Goal: Information Seeking & Learning: Learn about a topic

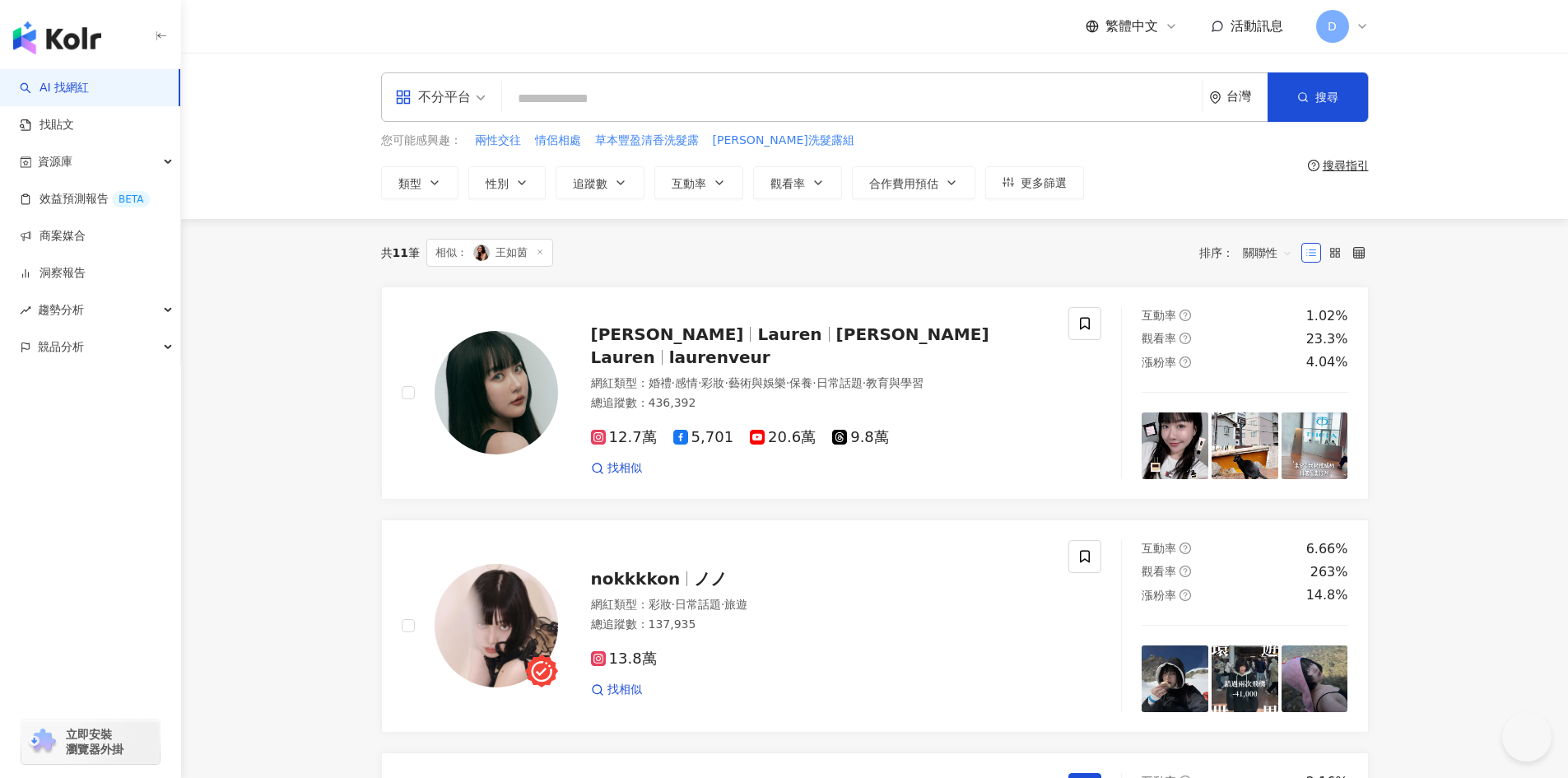
click at [561, 96] on input "search" at bounding box center [852, 98] width 686 height 31
click at [587, 93] on input "search" at bounding box center [852, 98] width 686 height 31
paste input "**********"
type input "**********"
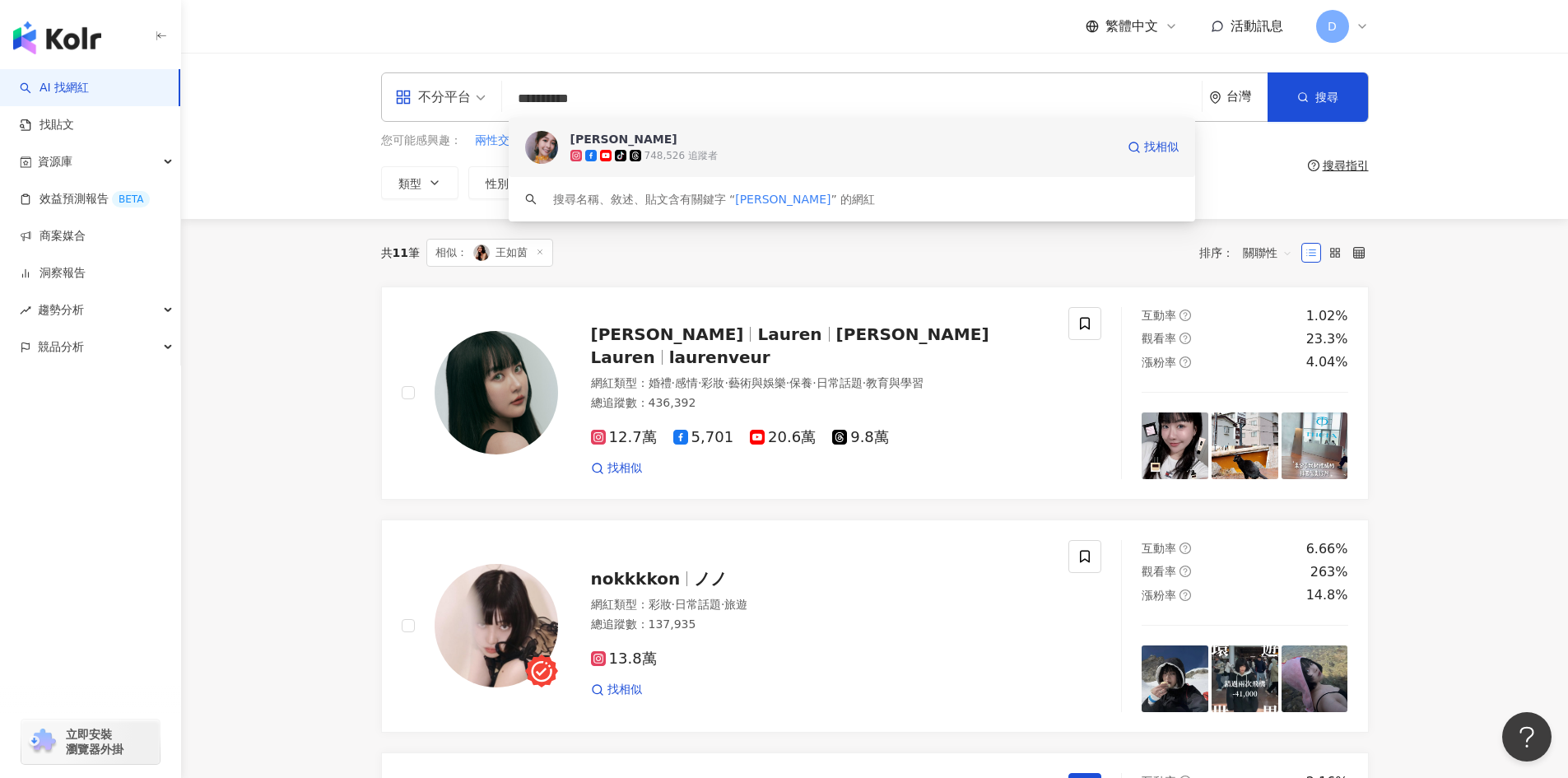
click at [654, 145] on span "[PERSON_NAME]" at bounding box center [842, 138] width 545 height 17
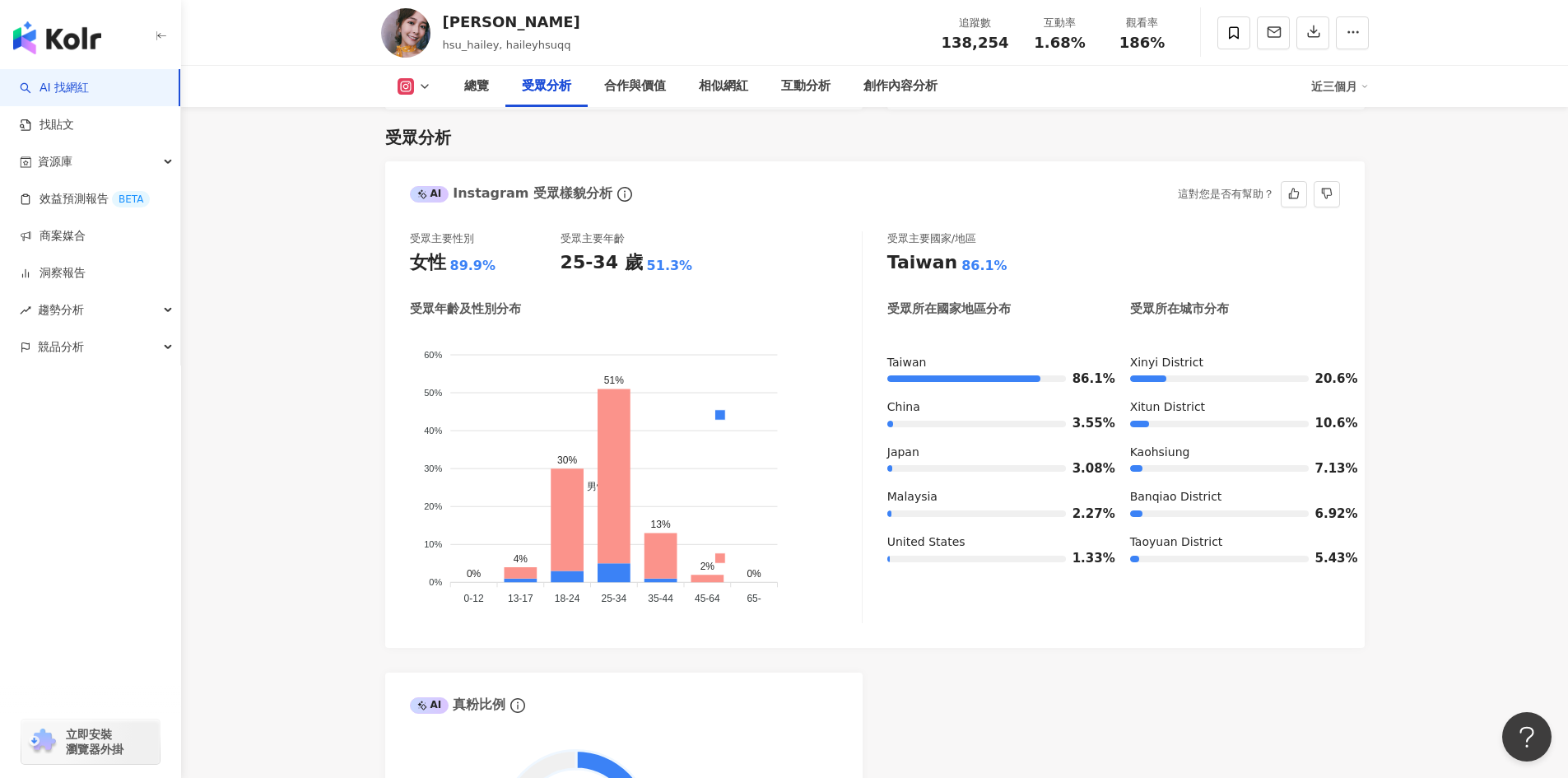
scroll to position [1235, 0]
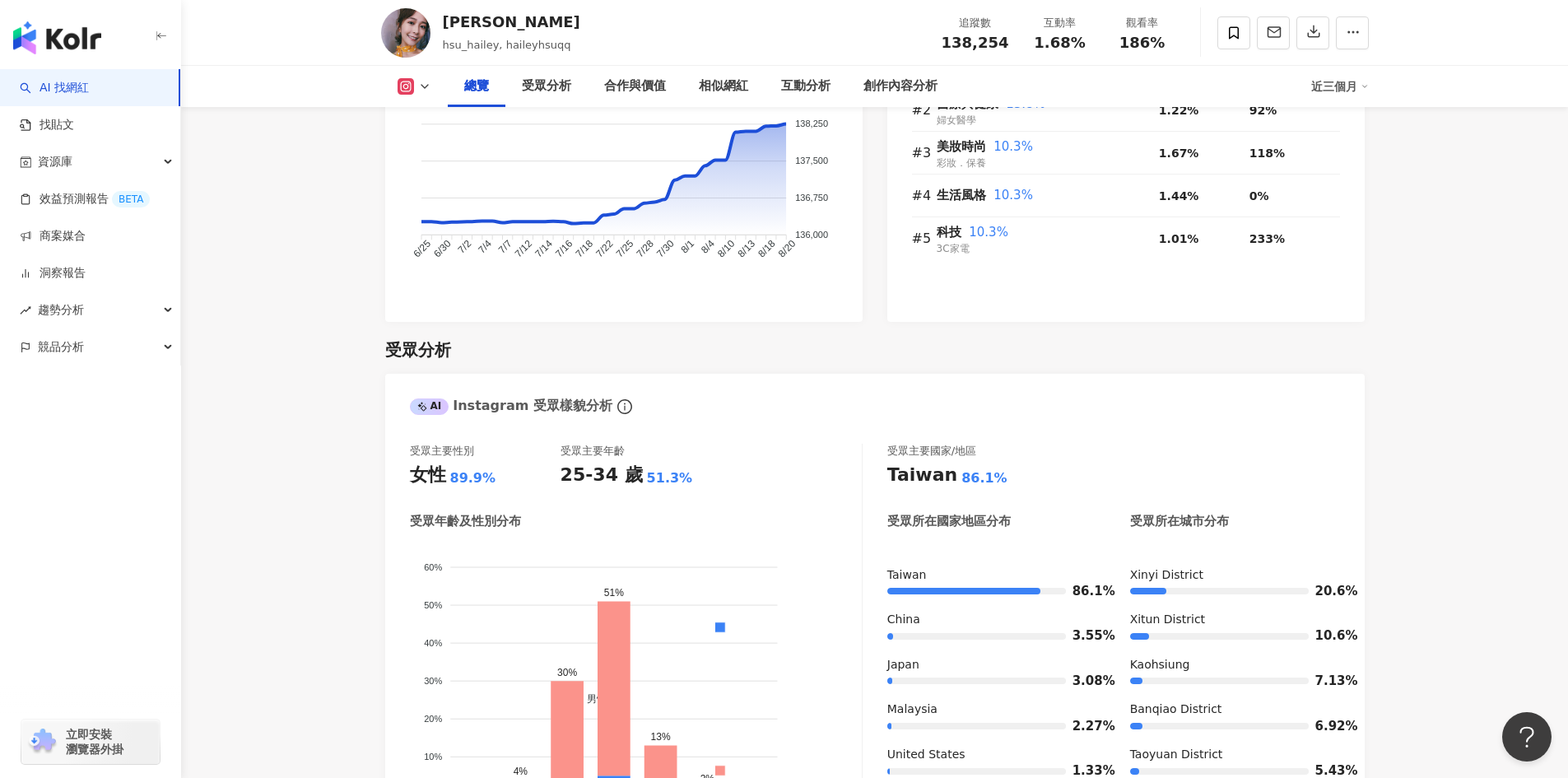
click at [495, 93] on div "總覽" at bounding box center [476, 87] width 57 height 41
click at [559, 81] on div "受眾分析" at bounding box center [546, 87] width 50 height 19
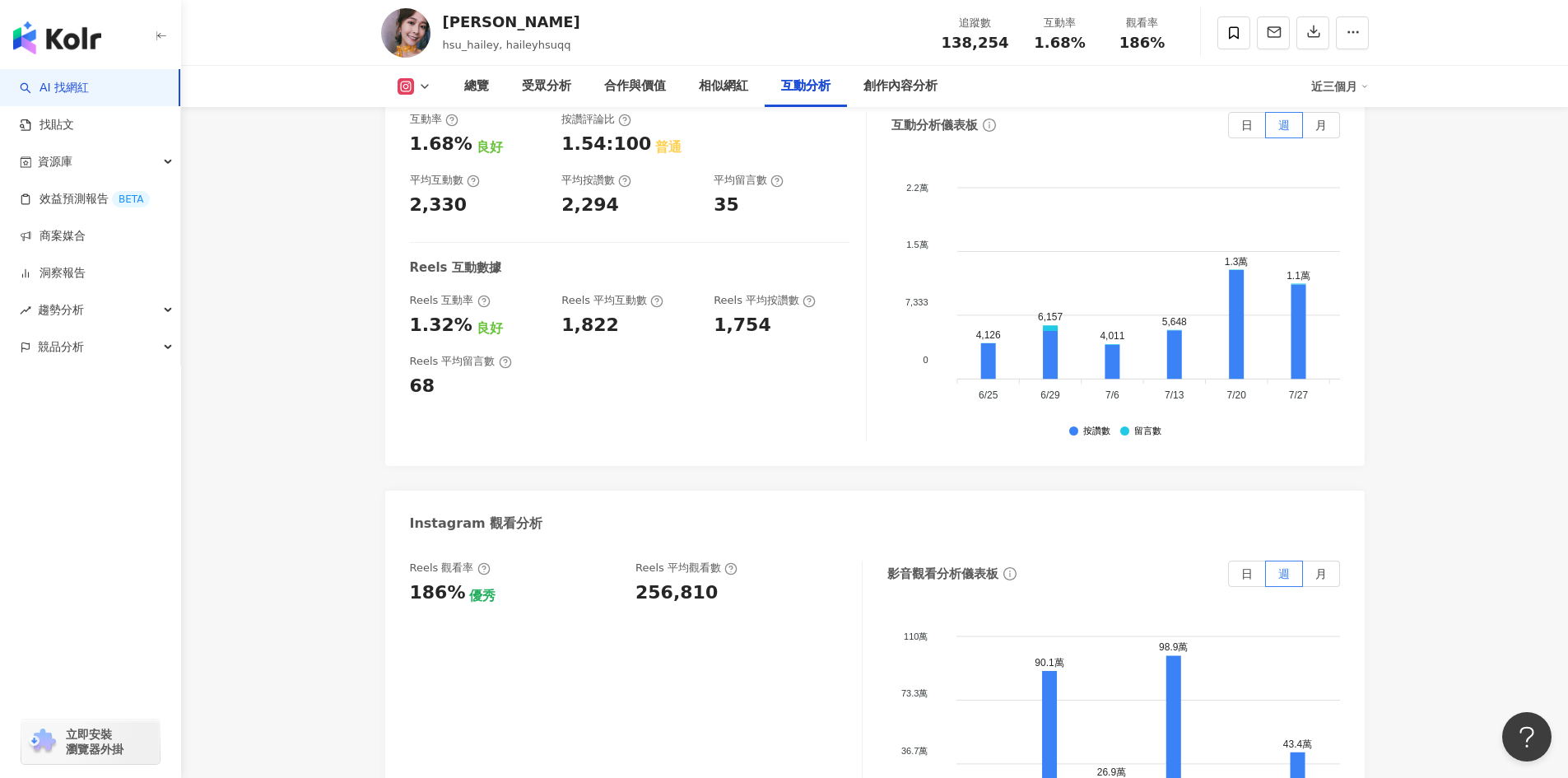
scroll to position [3376, 0]
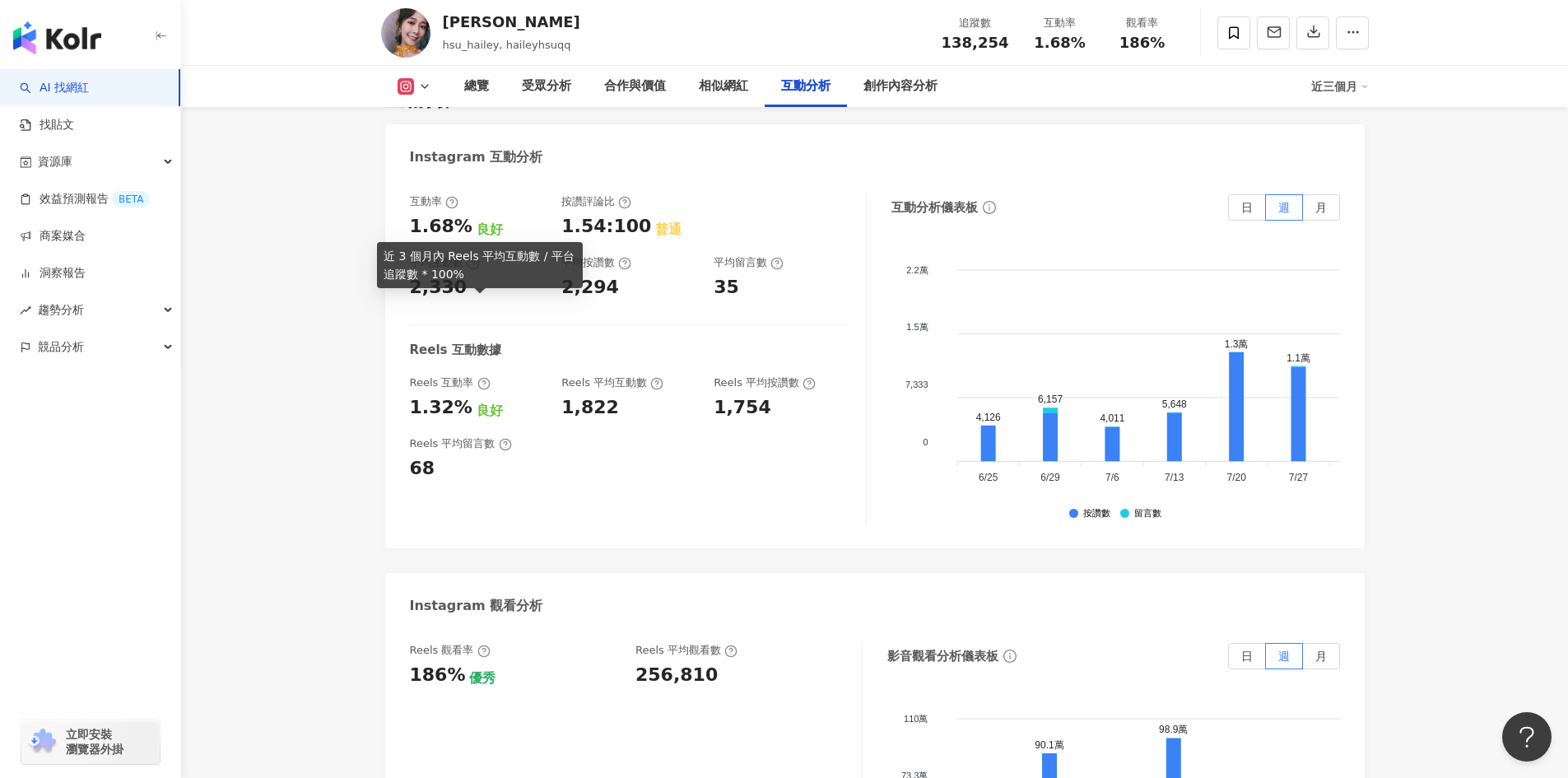
click at [478, 377] on icon at bounding box center [484, 384] width 14 height 14
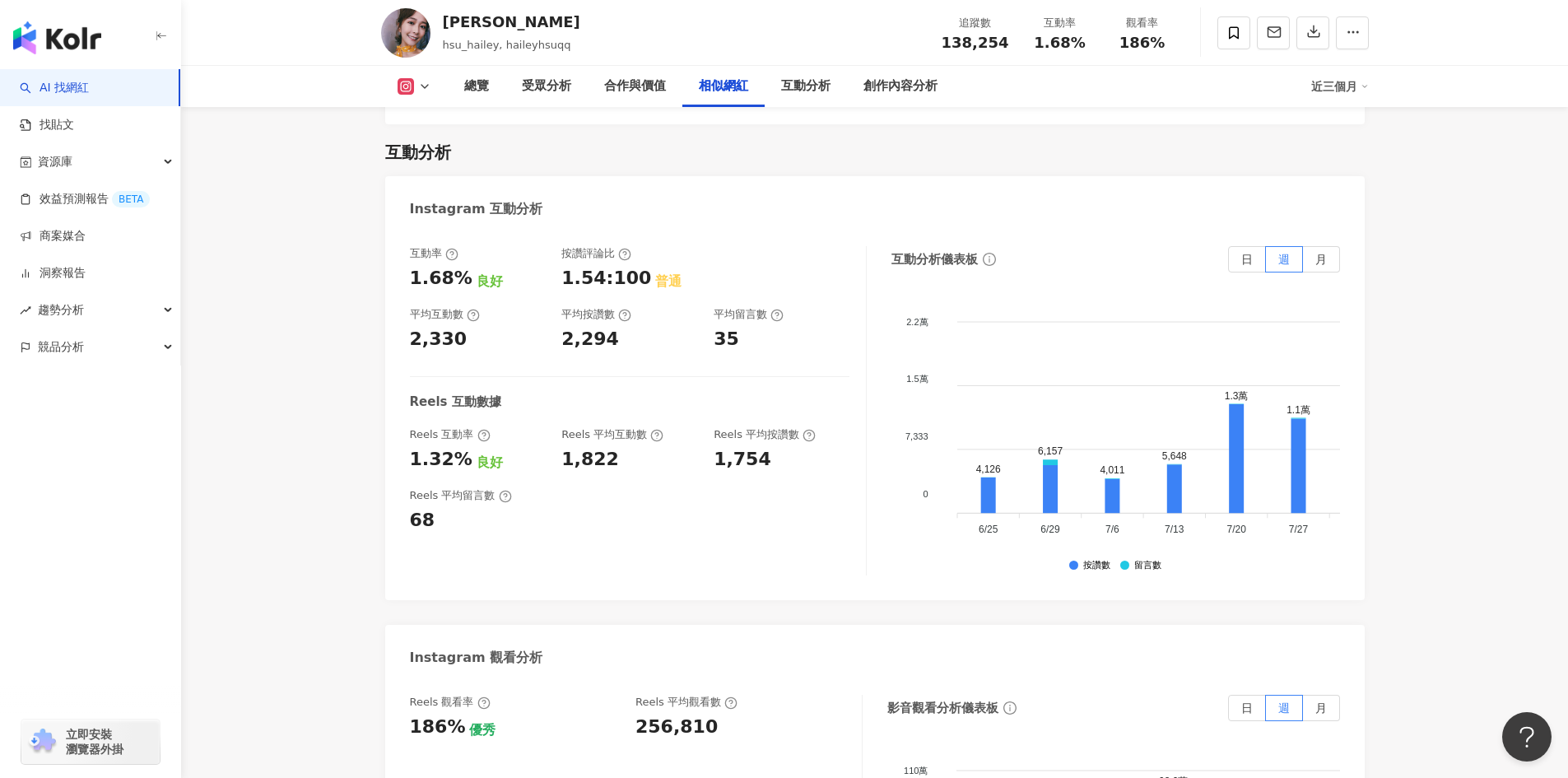
scroll to position [3130, 0]
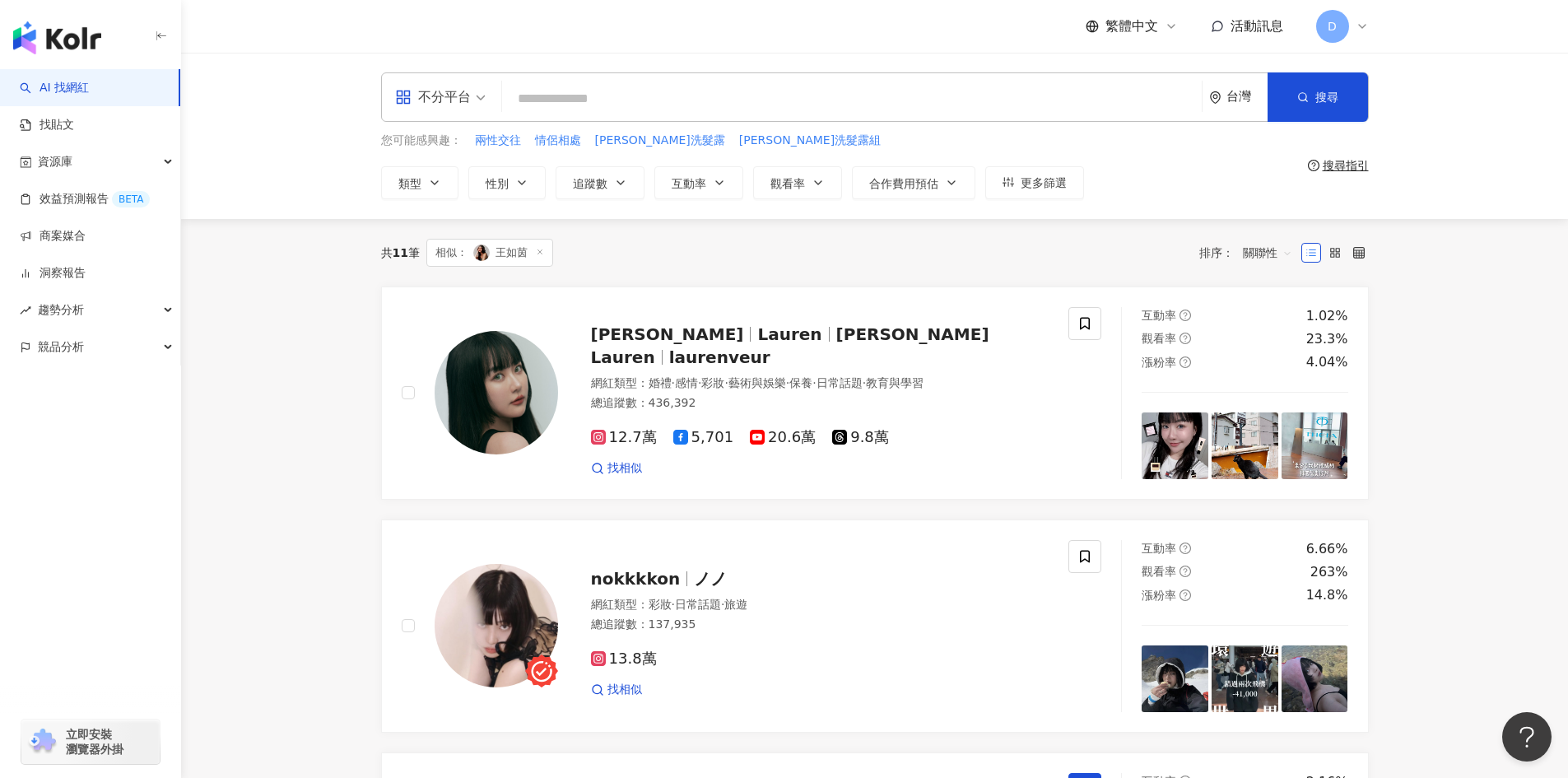
click at [632, 112] on input "search" at bounding box center [852, 98] width 686 height 31
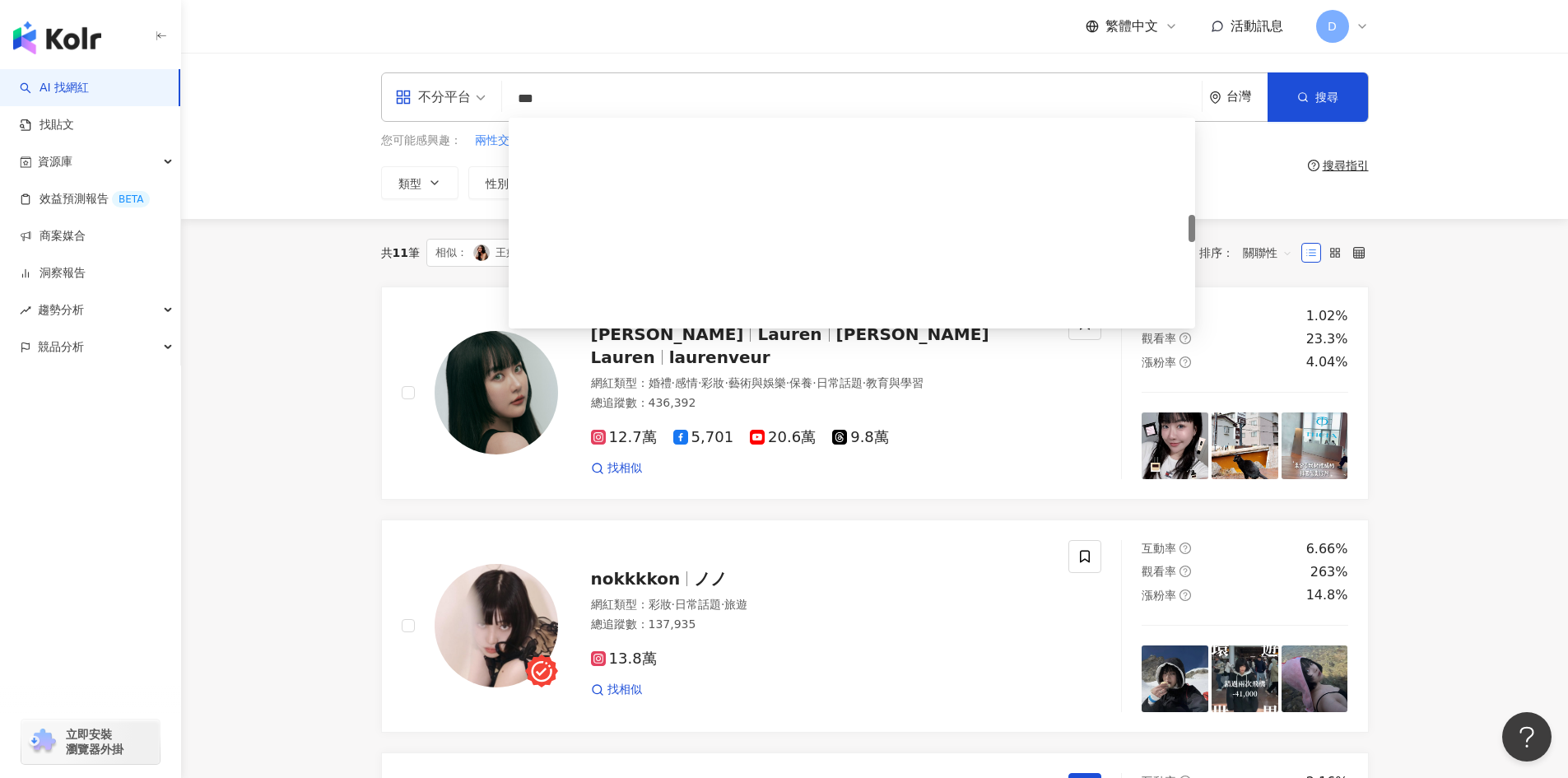
scroll to position [741, 0]
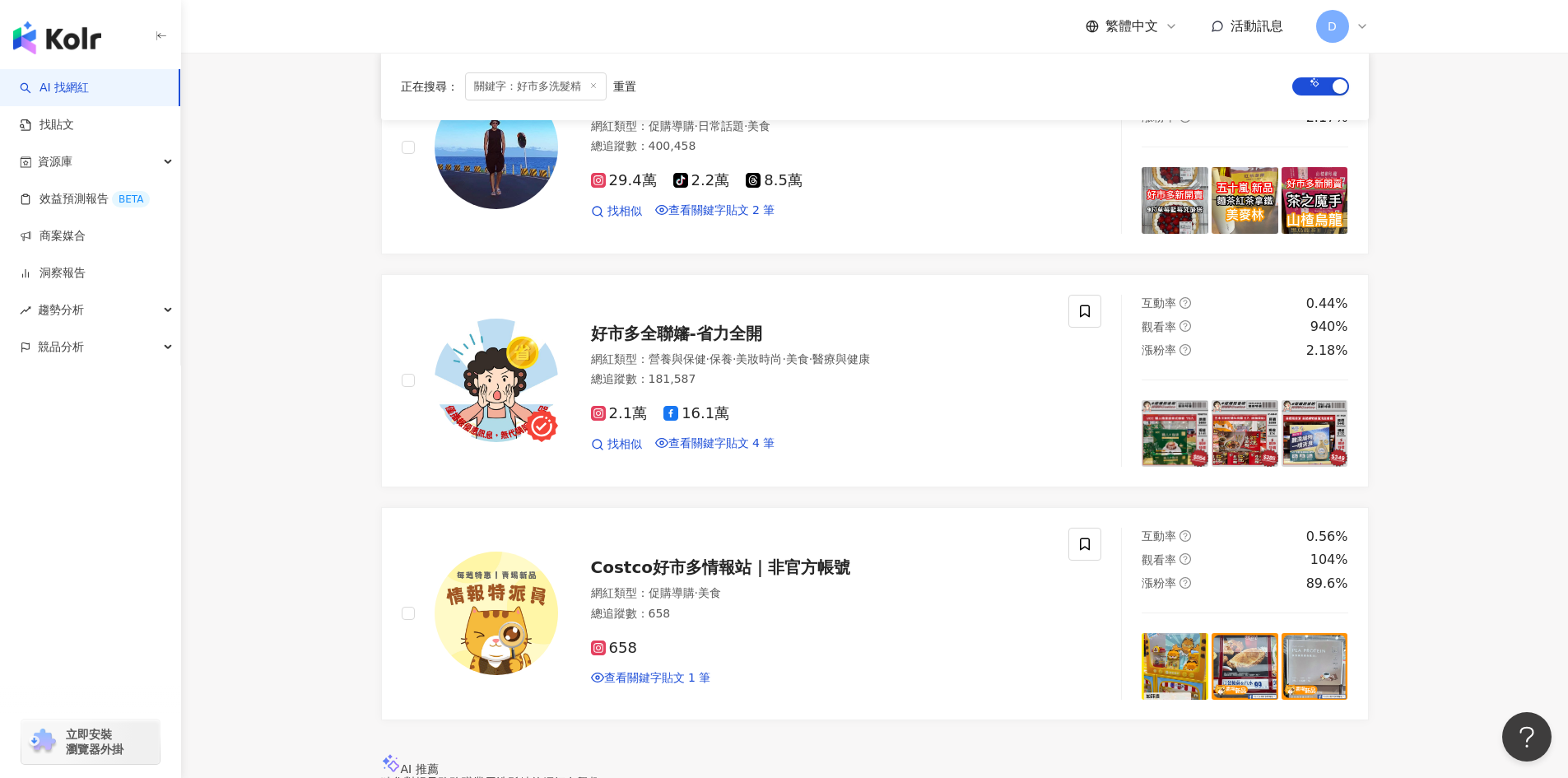
scroll to position [247, 0]
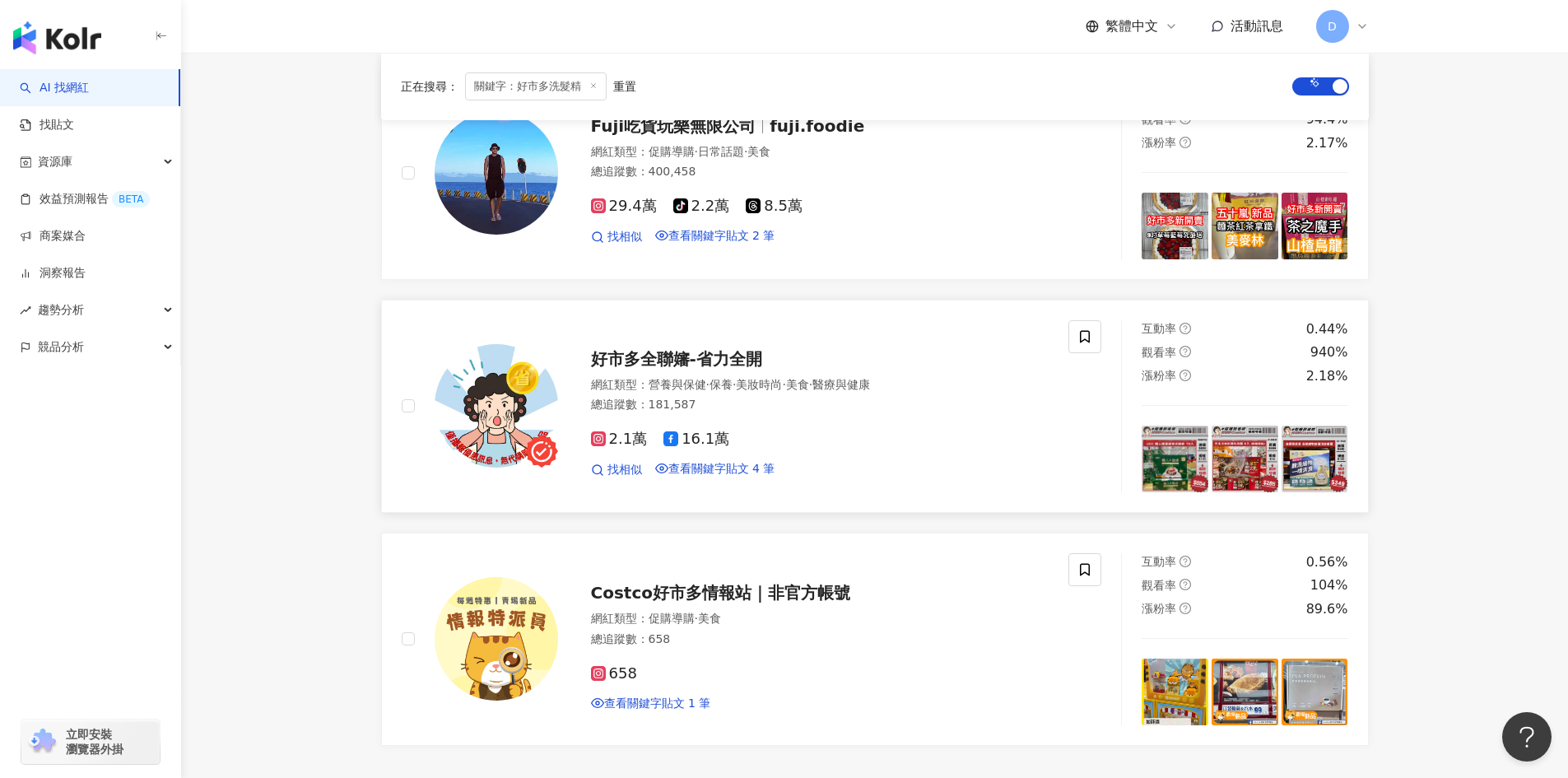
click at [613, 447] on span "2.1萬" at bounding box center [619, 440] width 57 height 18
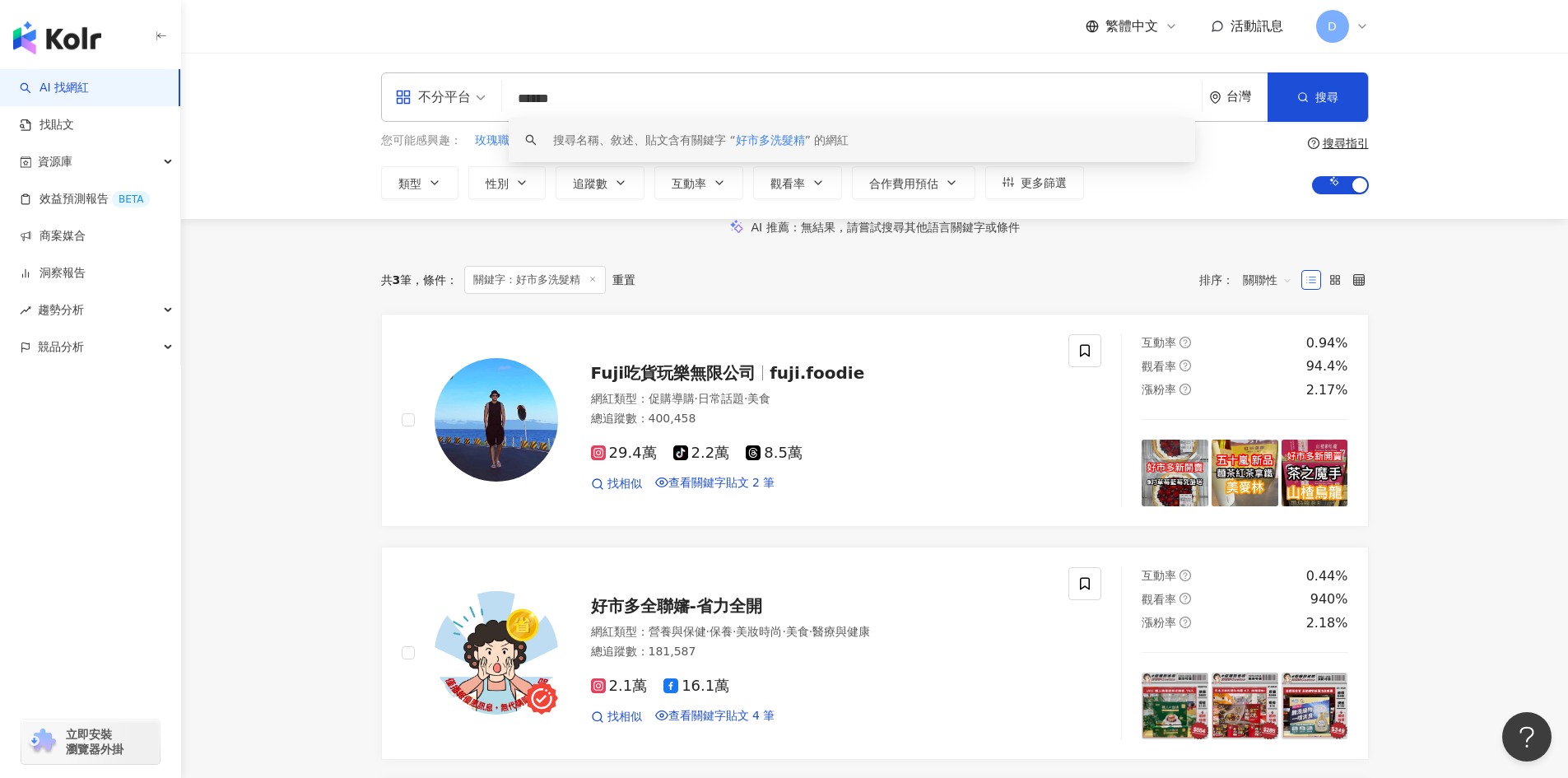
scroll to position [1, 0]
drag, startPoint x: 685, startPoint y: 110, endPoint x: 469, endPoint y: 114, distance: 216.0
click at [469, 114] on div "不分平台 ****** 台灣 搜尋 keyword 搜尋名稱、敘述、貼文含有關鍵字 “ 好市多洗髮精 ” 的網紅" at bounding box center [875, 97] width 988 height 50
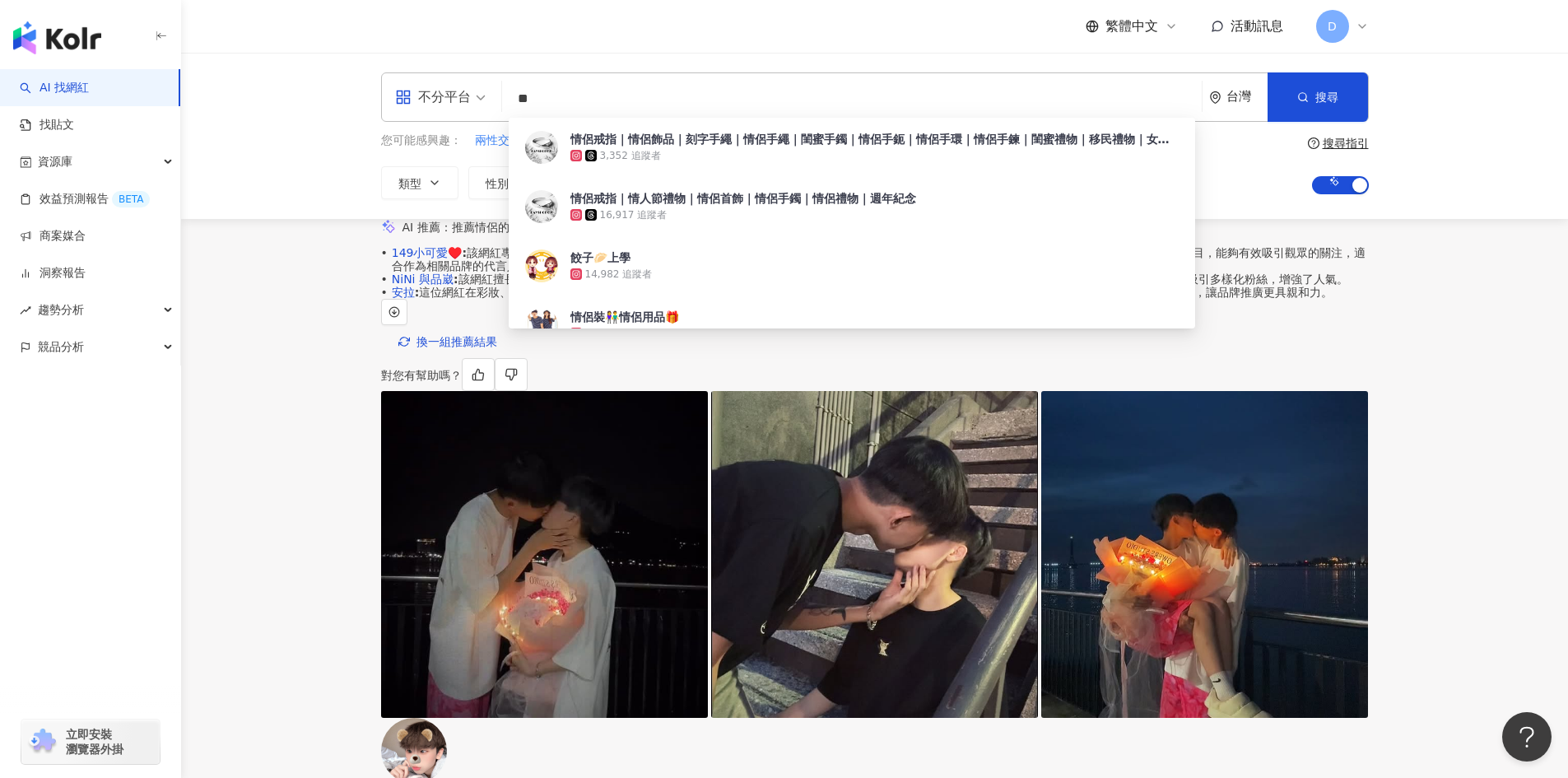
type input "**"
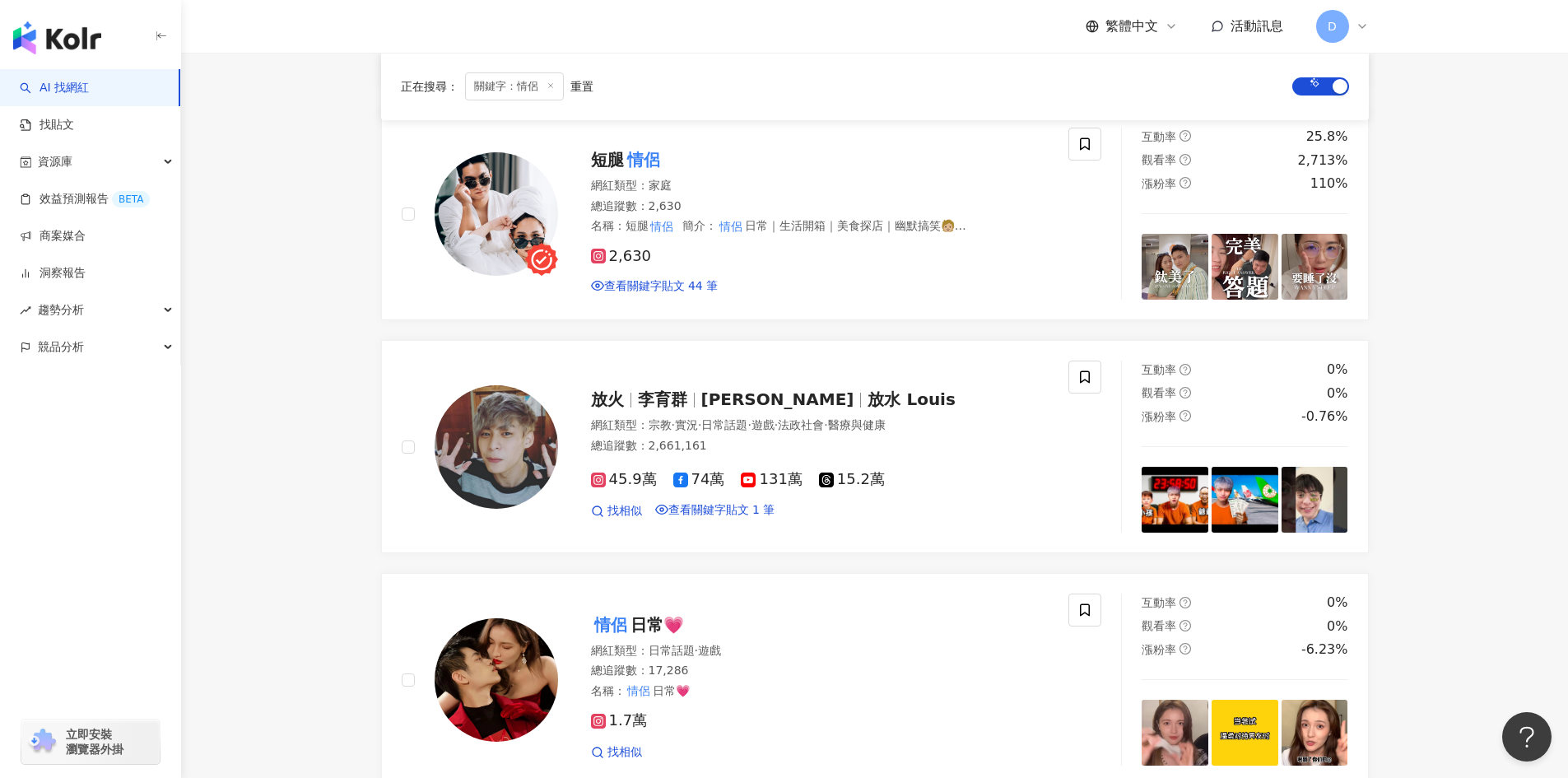
scroll to position [3458, 0]
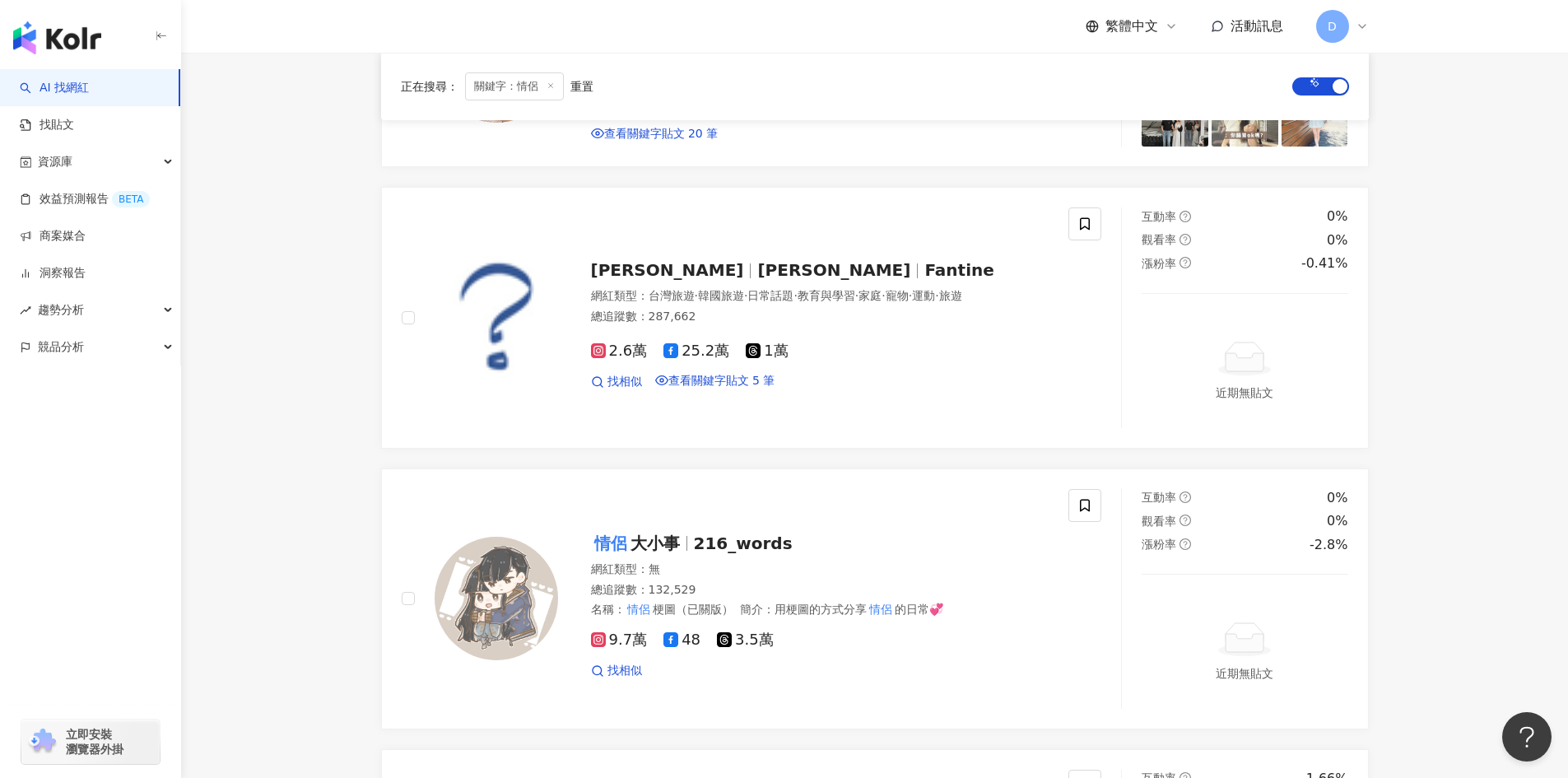
scroll to position [3131, 0]
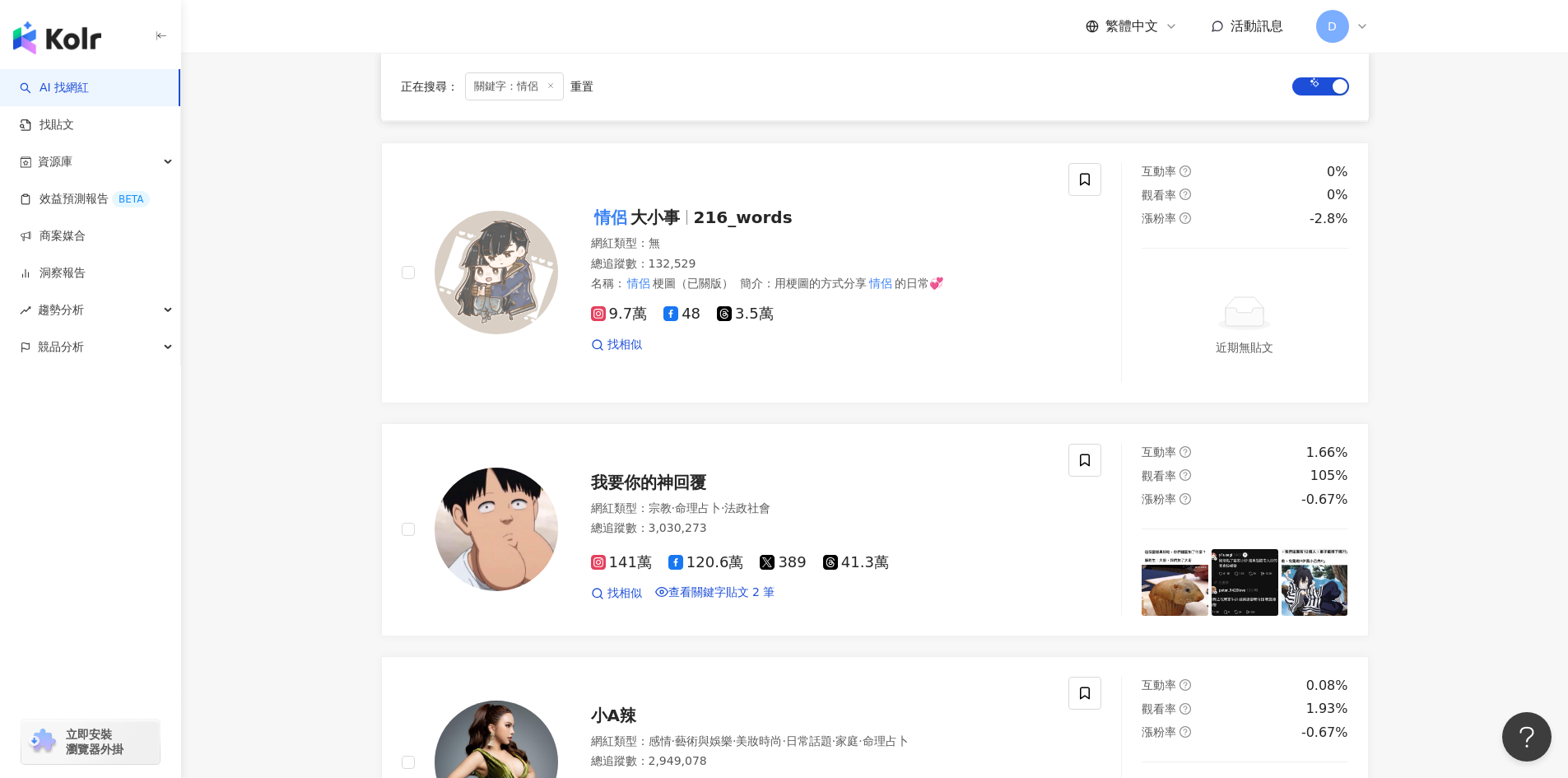
scroll to position [3543, 0]
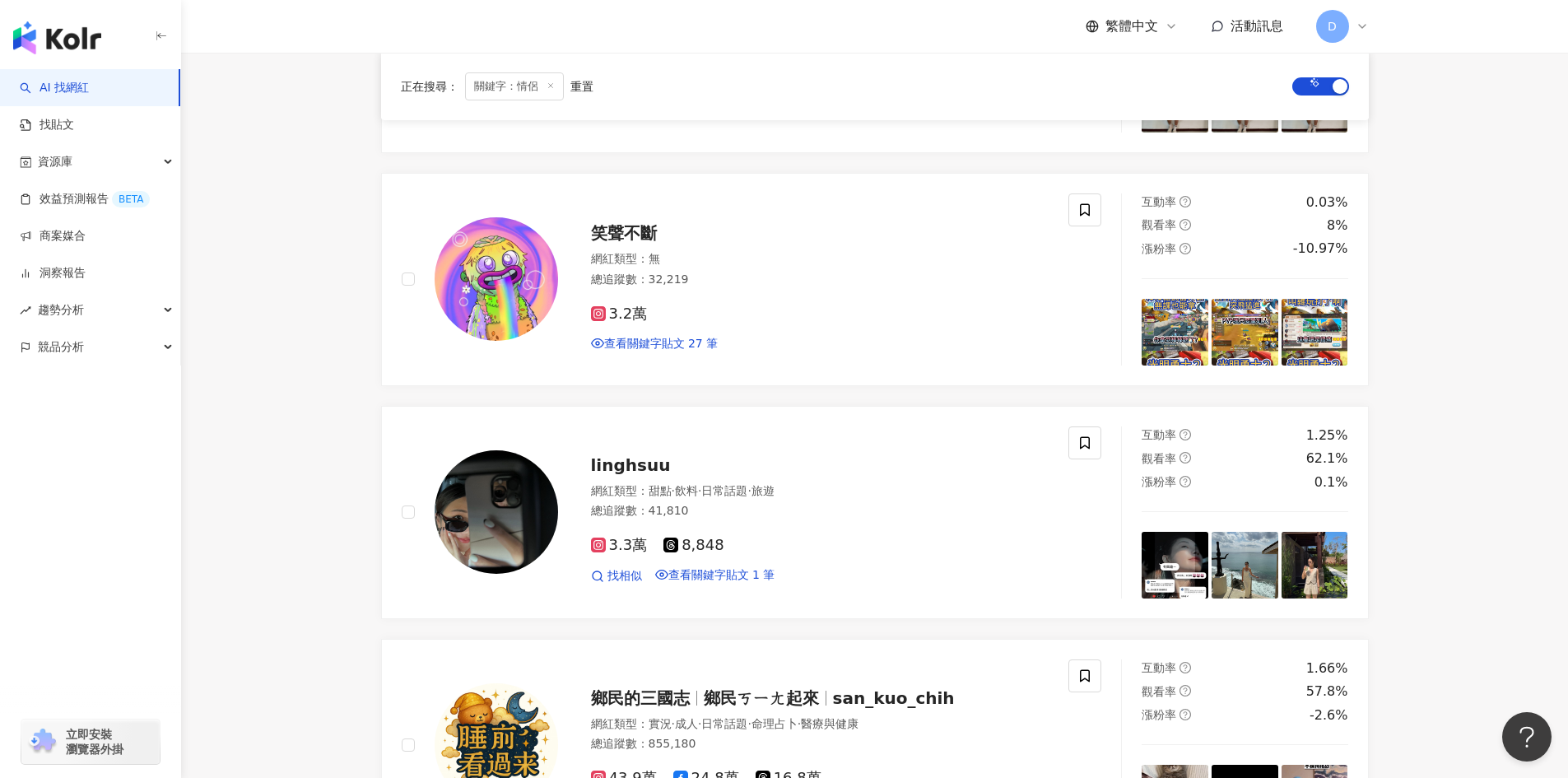
scroll to position [3443, 0]
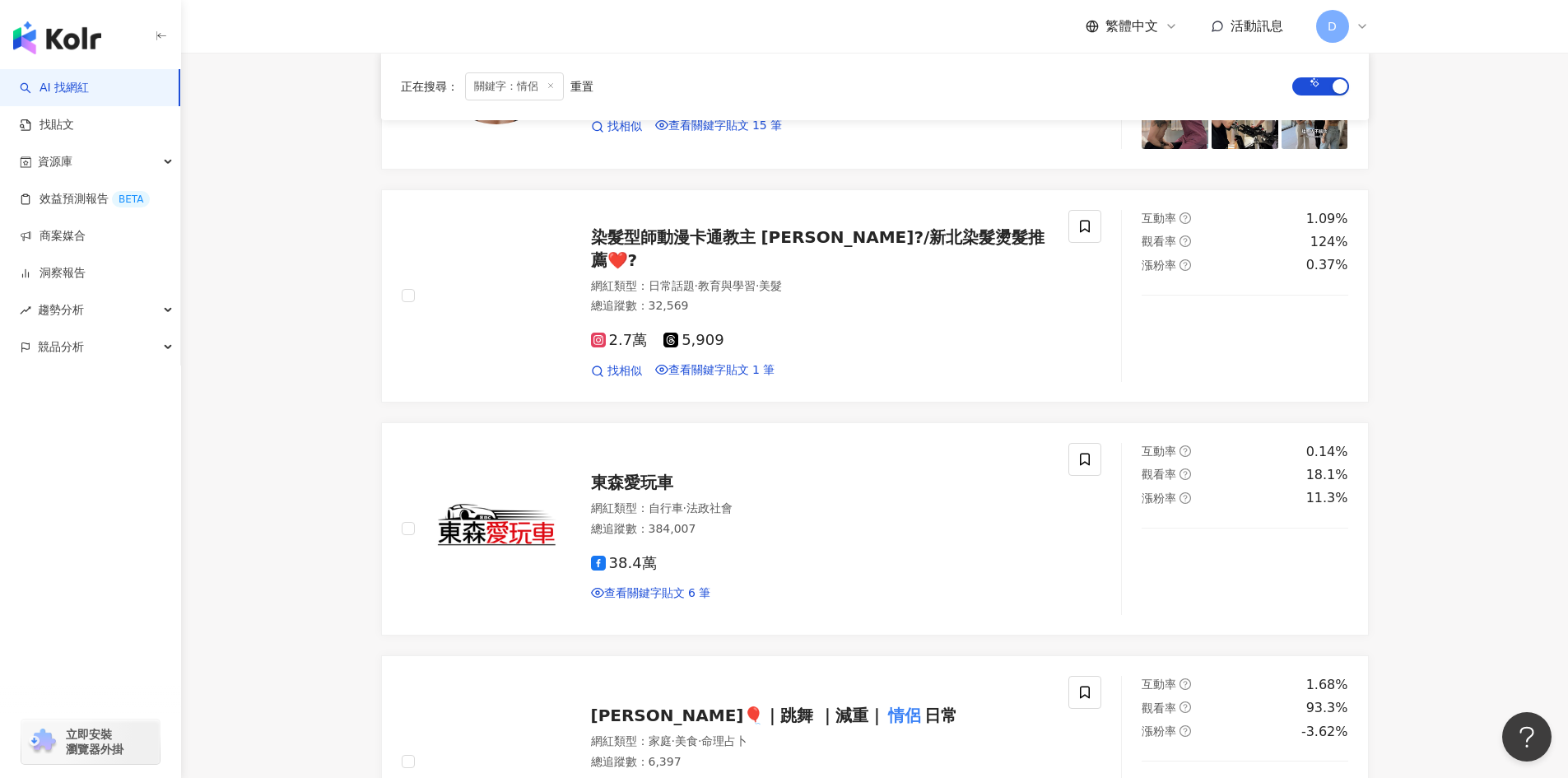
scroll to position [3584, 0]
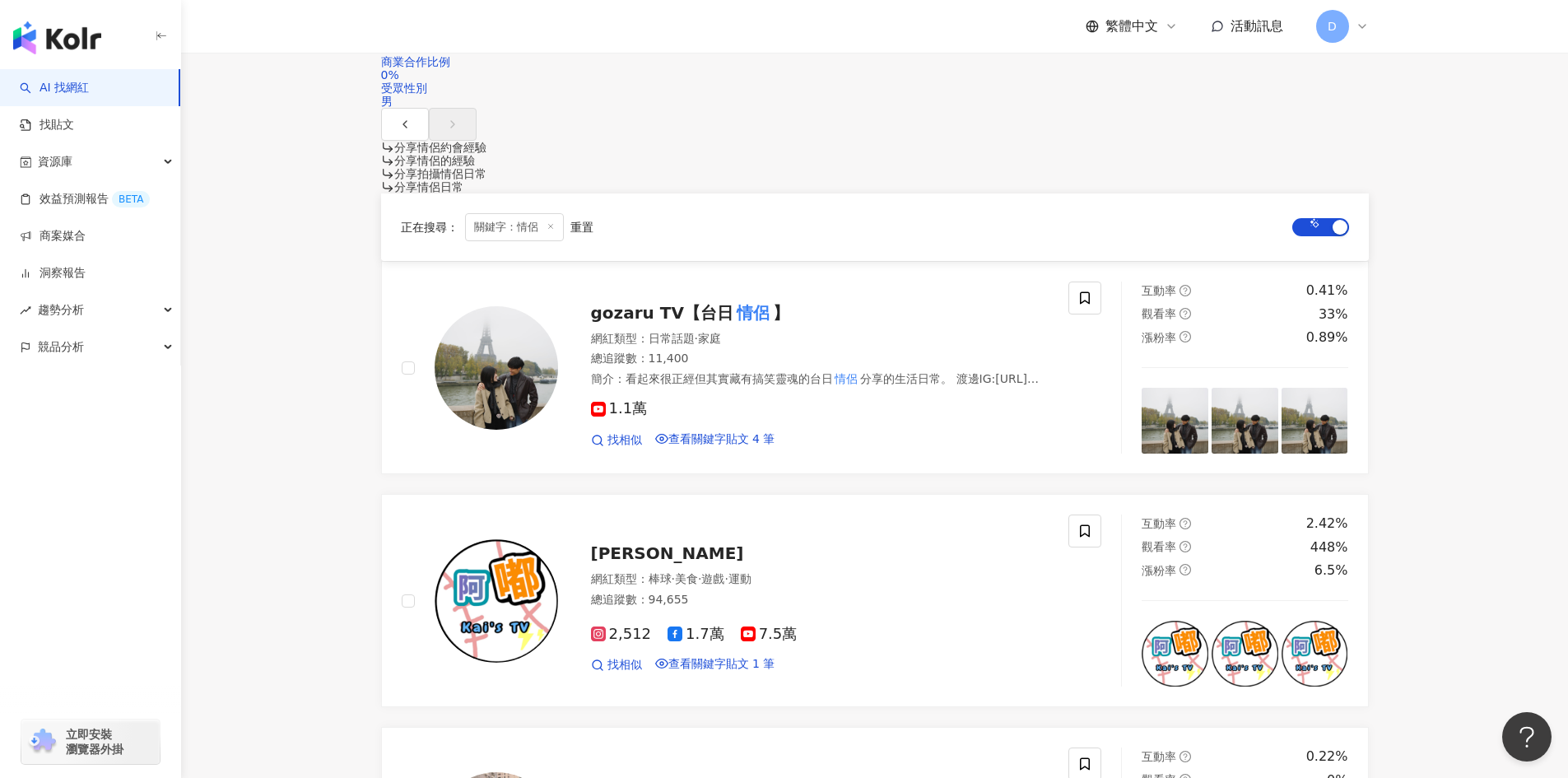
scroll to position [1937, 0]
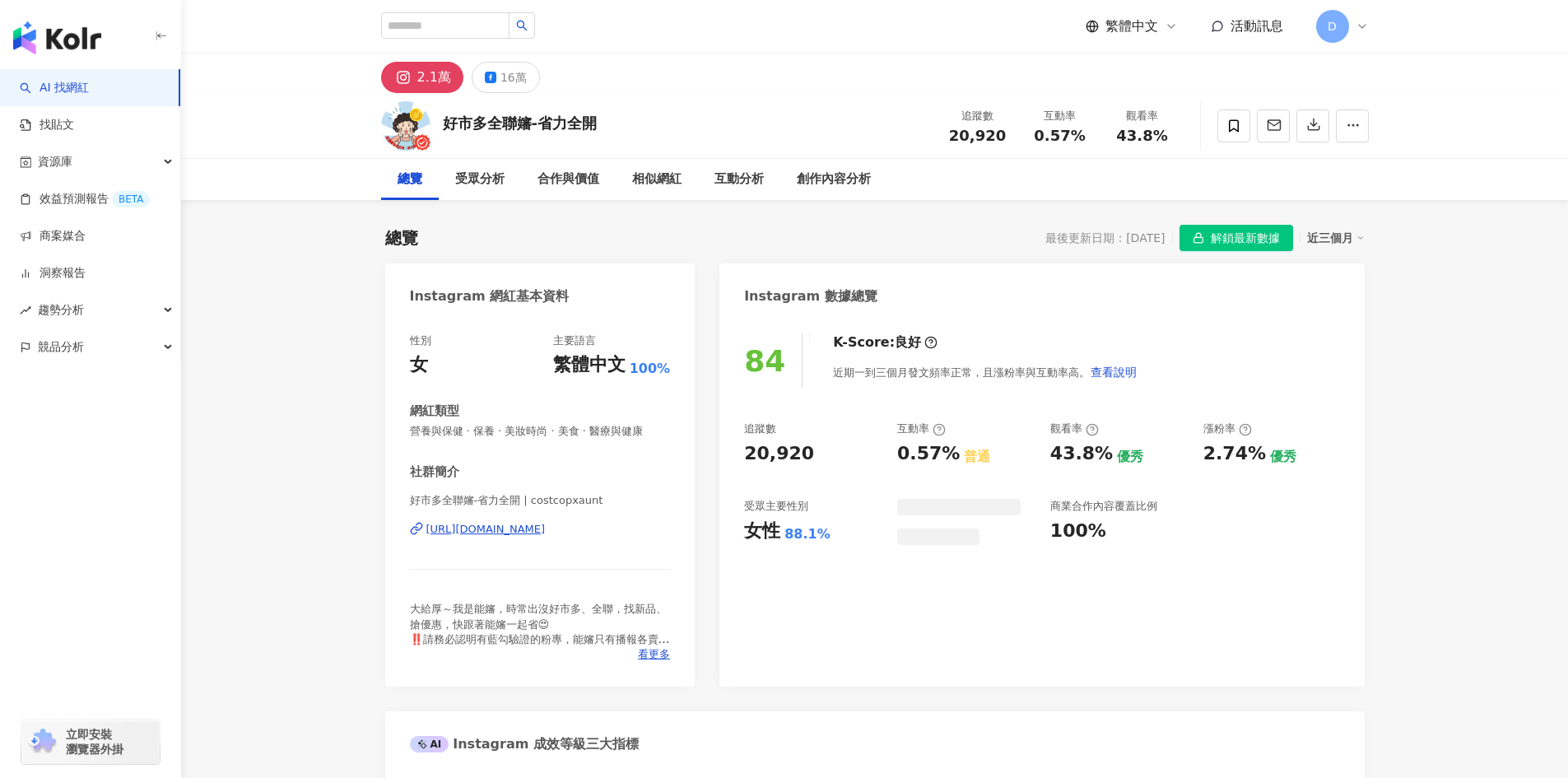
click at [539, 529] on div "https://www.instagram.com/costcopxaunt/" at bounding box center [486, 528] width 119 height 15
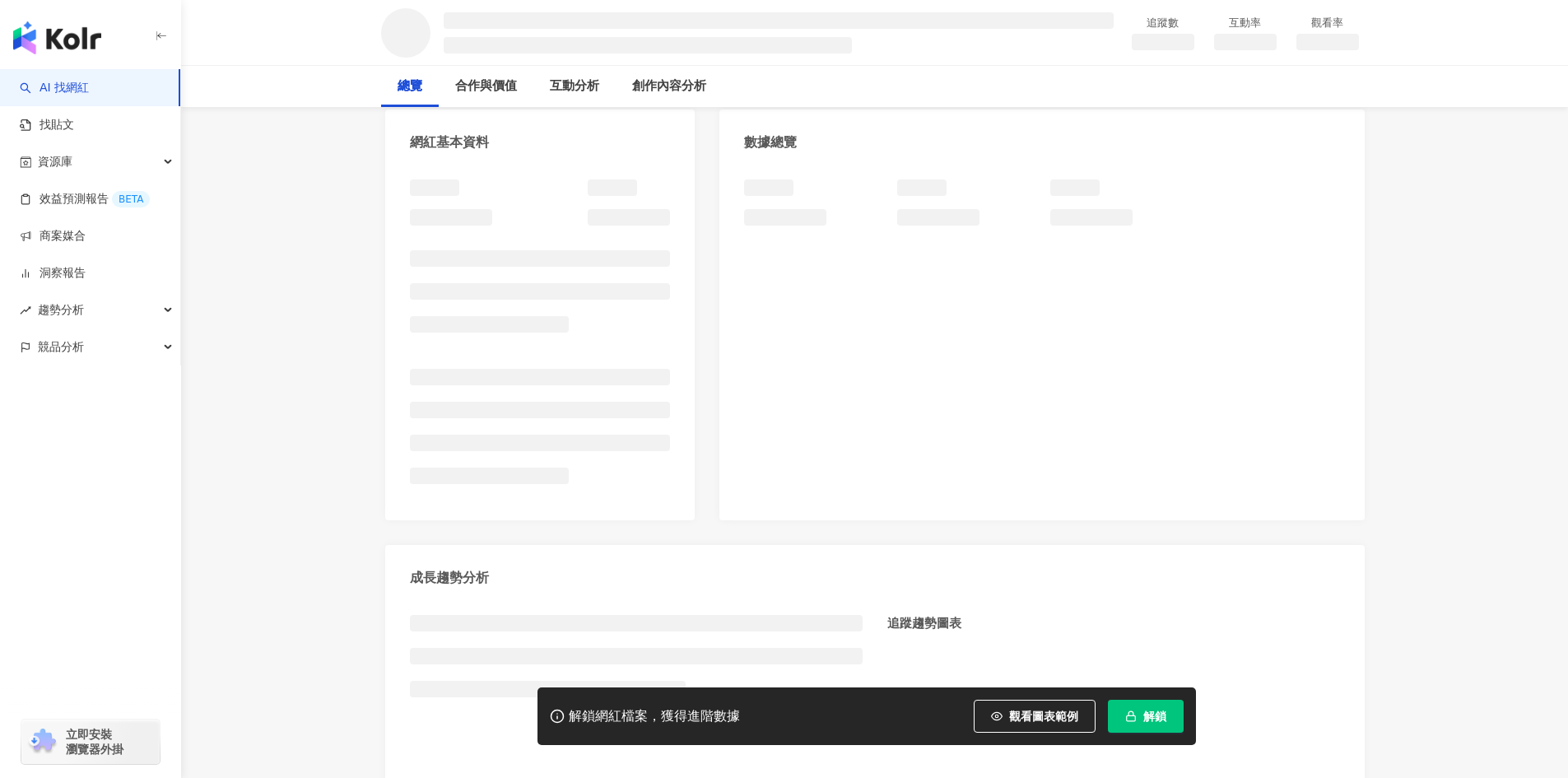
scroll to position [247, 0]
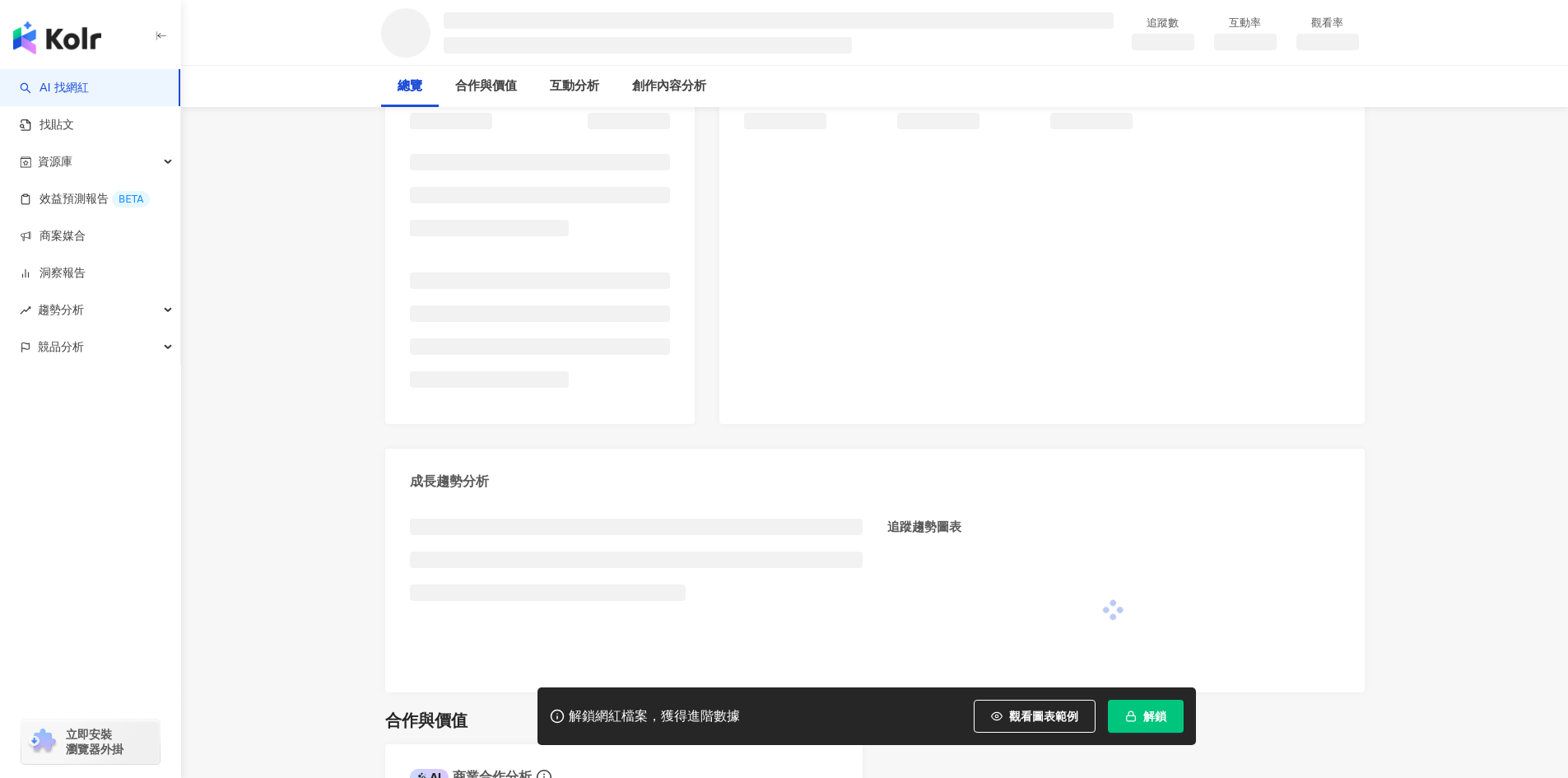
scroll to position [407, 0]
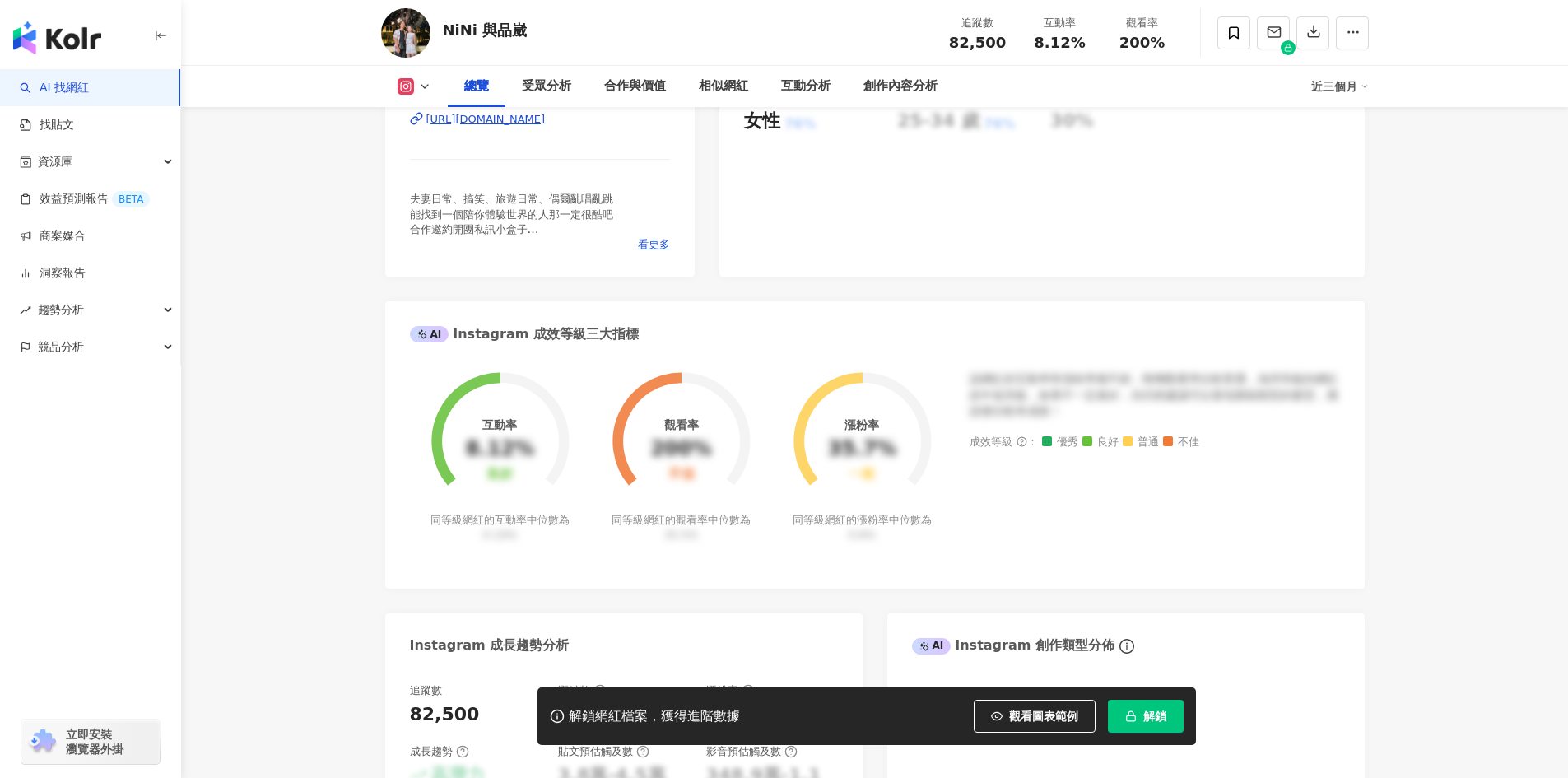
click at [506, 526] on div "同等級網紅的互動率中位數為 0.19%" at bounding box center [500, 527] width 144 height 29
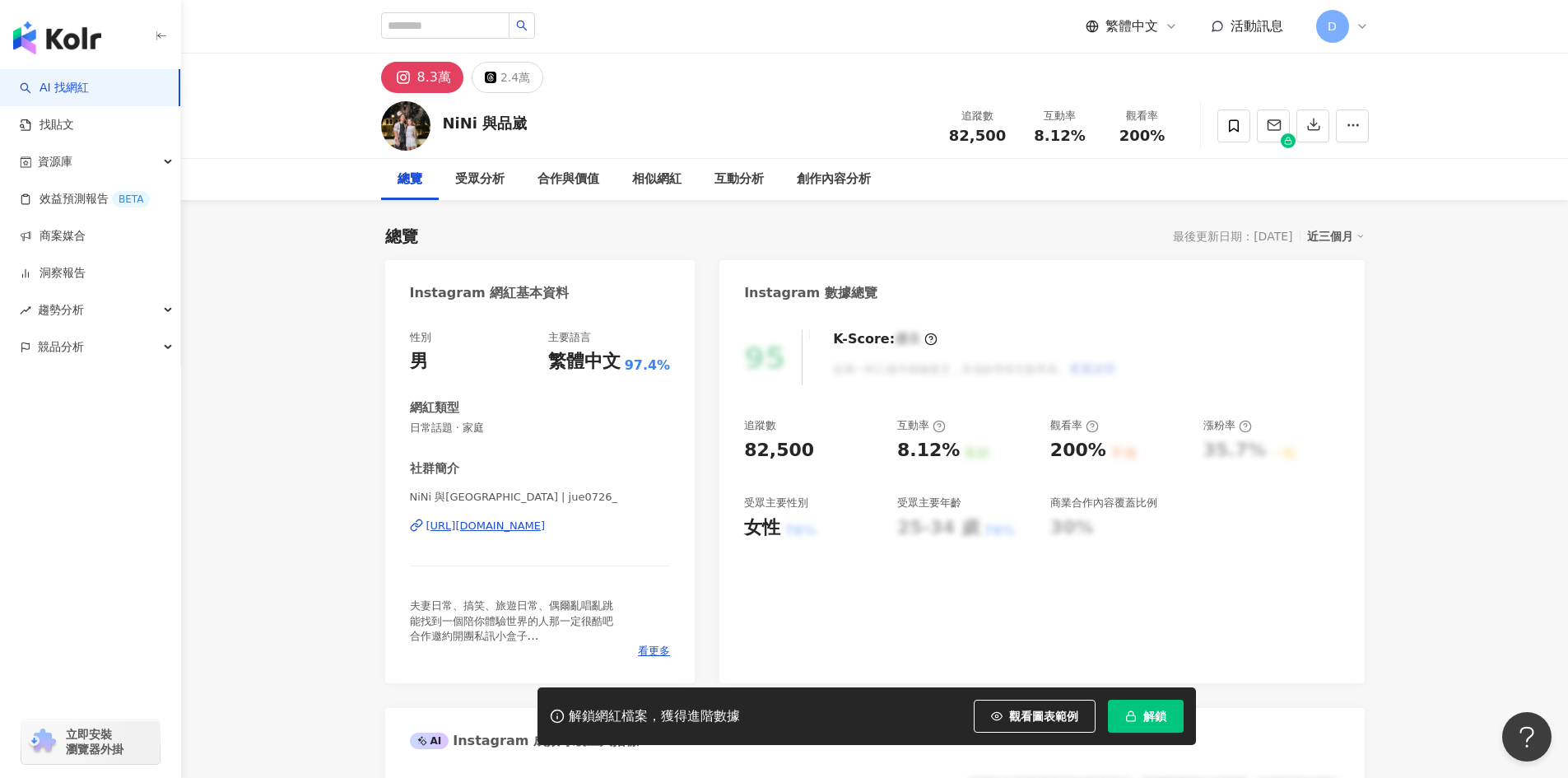
scroll to position [0, 0]
drag, startPoint x: 360, startPoint y: 418, endPoint x: 506, endPoint y: 526, distance: 181.6
click at [506, 526] on div "https://www.instagram.com/jue0726_/" at bounding box center [486, 525] width 119 height 15
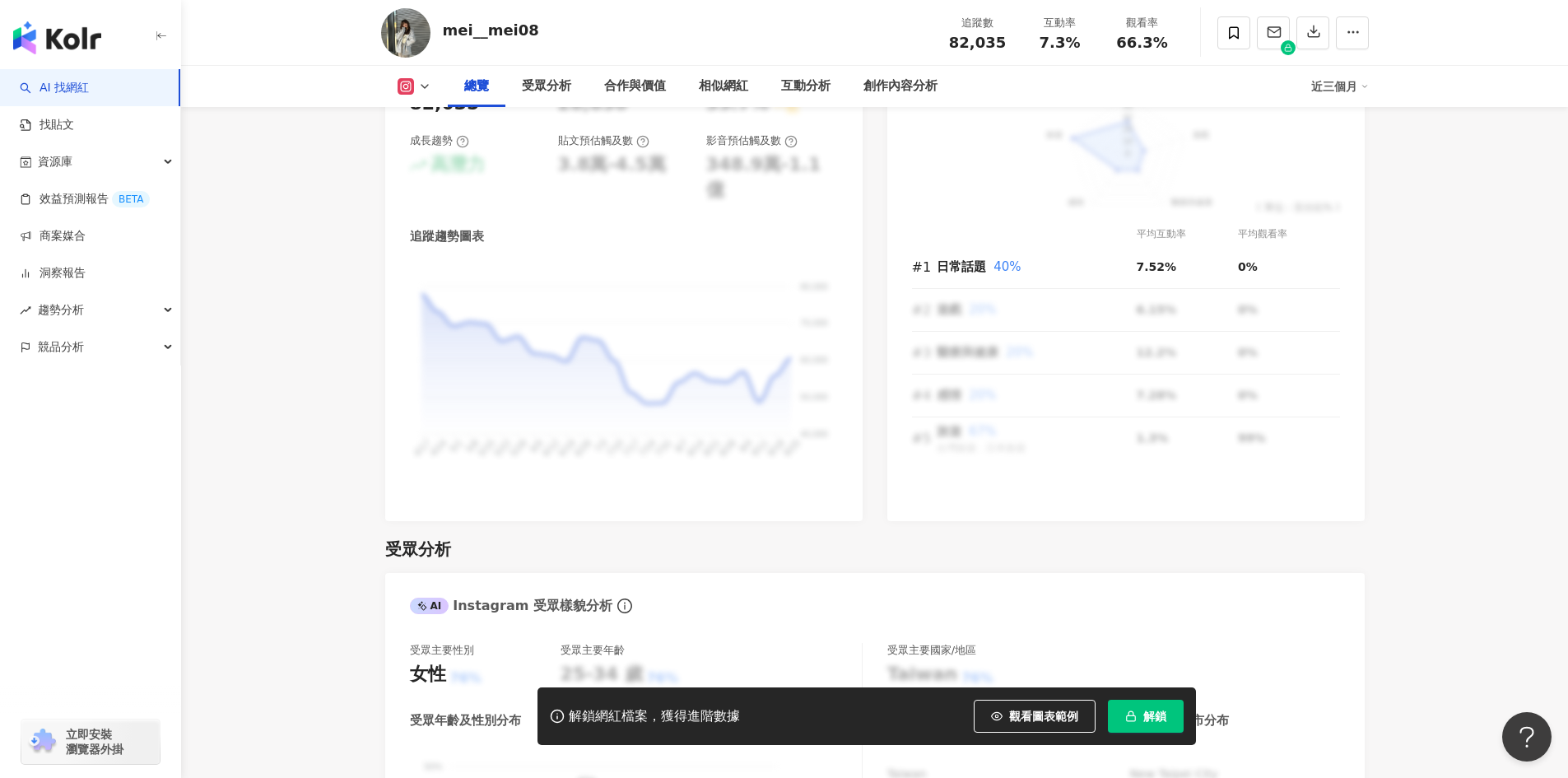
scroll to position [634, 0]
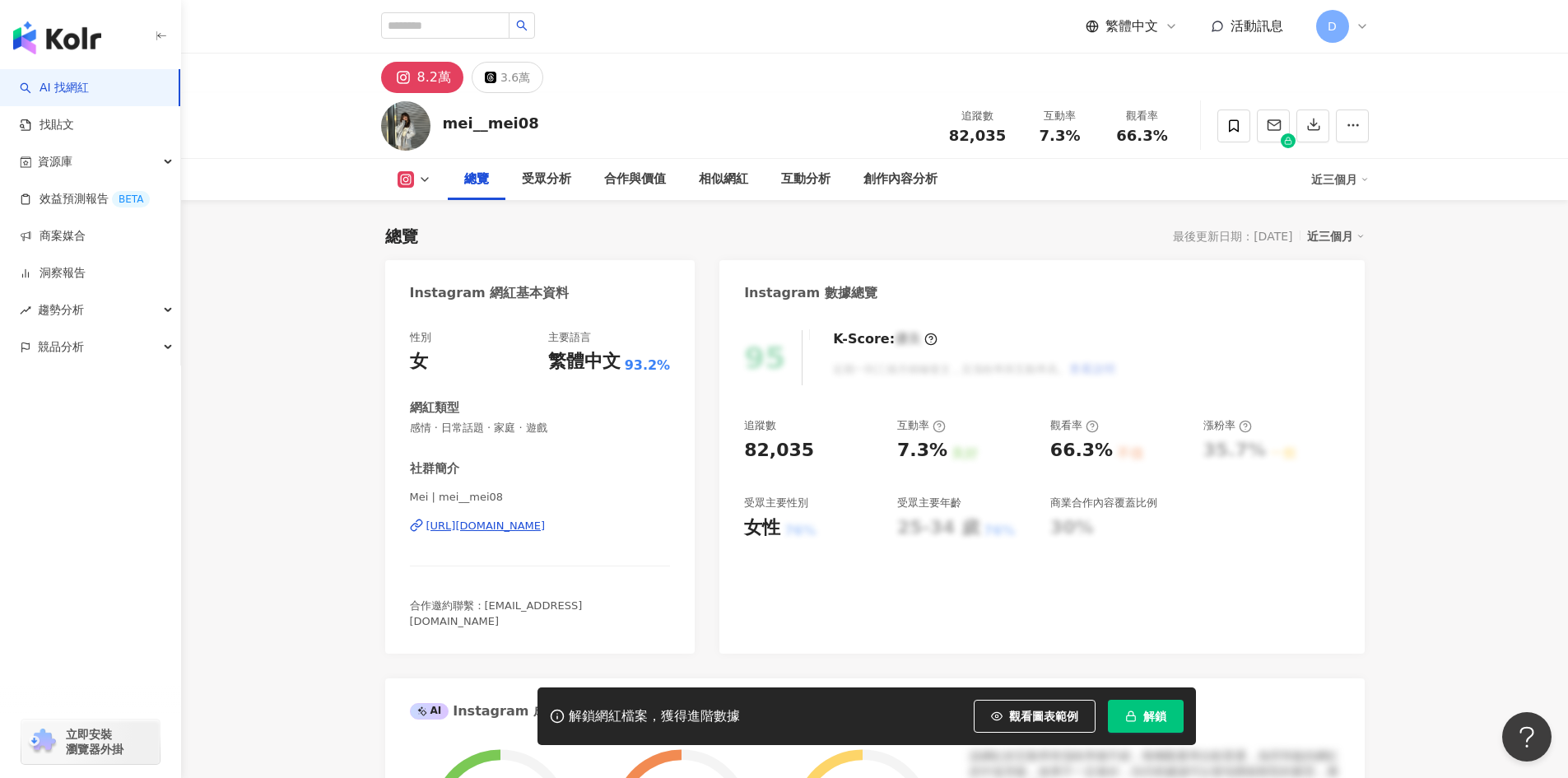
click at [508, 527] on div "https://www.instagram.com/mei__mei08/" at bounding box center [486, 525] width 119 height 15
